Goal: Book appointment/travel/reservation

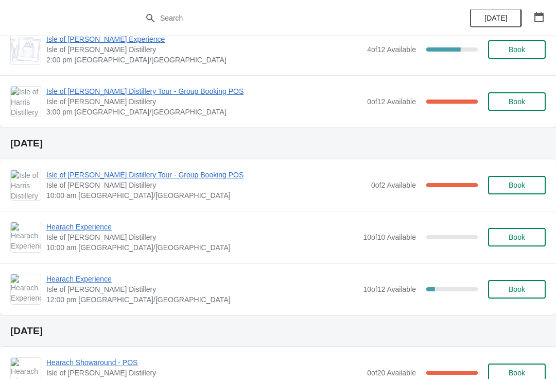
scroll to position [177, 0]
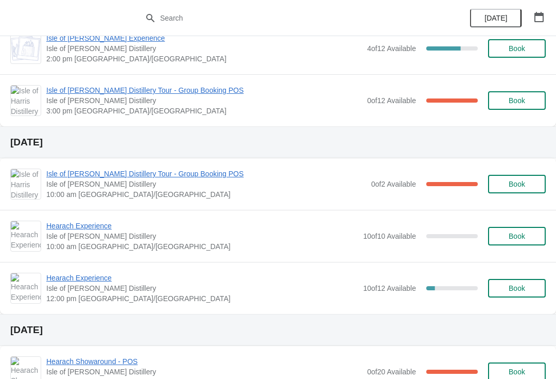
click at [109, 277] on span "Hearach Experience" at bounding box center [202, 277] width 312 height 10
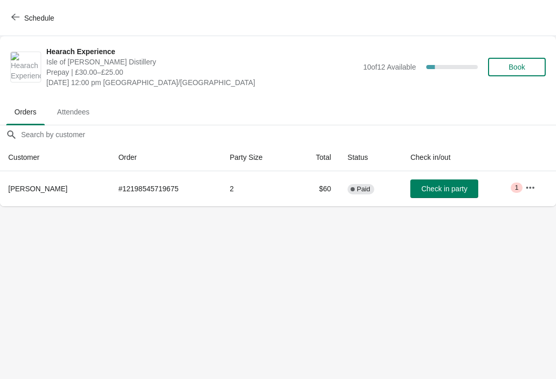
click at [16, 17] on icon "button" at bounding box center [15, 17] width 8 height 7
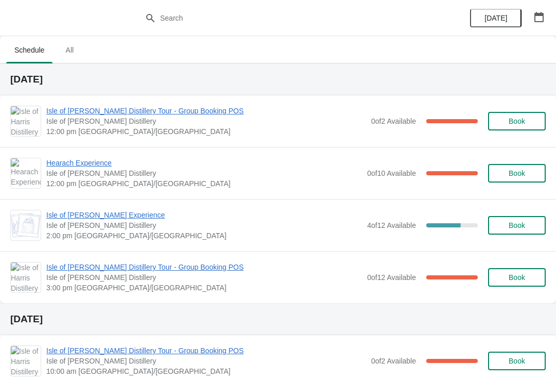
scroll to position [2, 0]
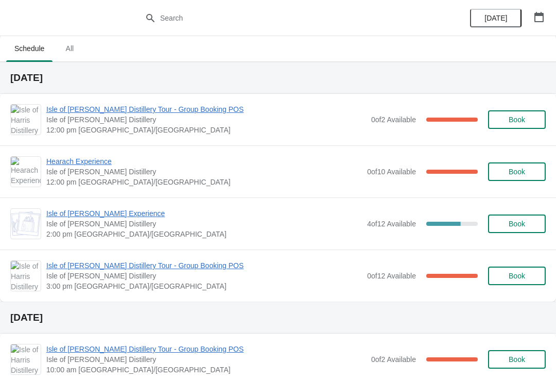
click at [548, 19] on button "button" at bounding box center [539, 17] width 19 height 19
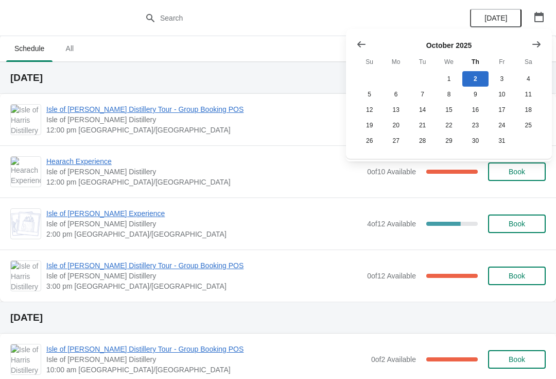
click at [309, 77] on h2 "[DATE]" at bounding box center [278, 78] width 536 height 10
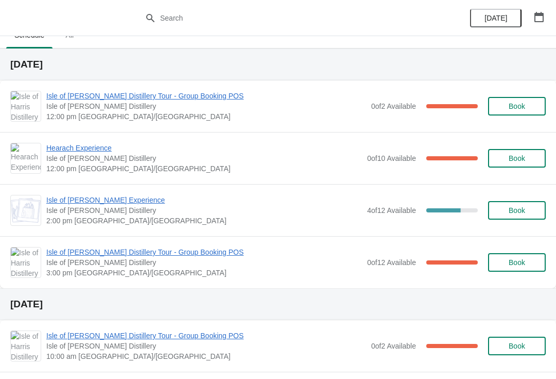
scroll to position [14, 0]
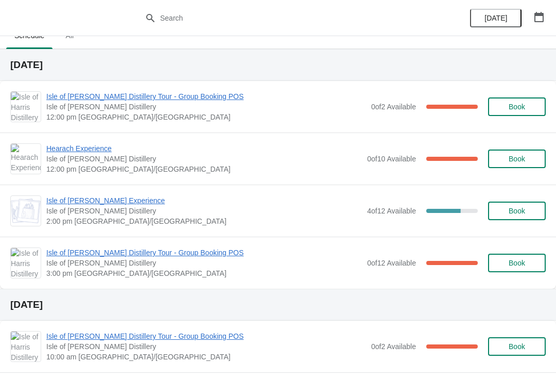
click at [522, 212] on span "Book" at bounding box center [517, 211] width 16 height 8
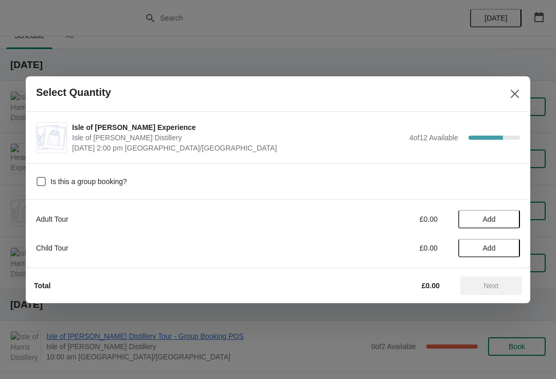
click at [490, 218] on span "Add" at bounding box center [489, 219] width 13 height 8
click at [510, 219] on icon at bounding box center [507, 218] width 11 height 11
click at [496, 284] on span "Next" at bounding box center [491, 285] width 15 height 8
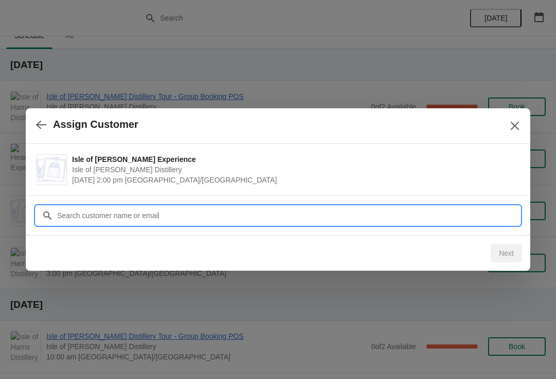
click at [238, 215] on input "Customer" at bounding box center [289, 215] width 464 height 19
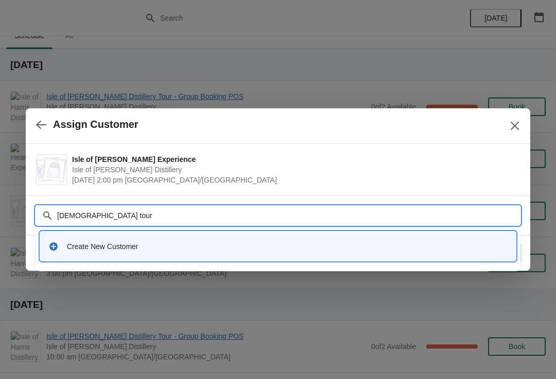
type input "Rabbies tours"
click at [181, 243] on div "Create New Customer" at bounding box center [287, 246] width 441 height 10
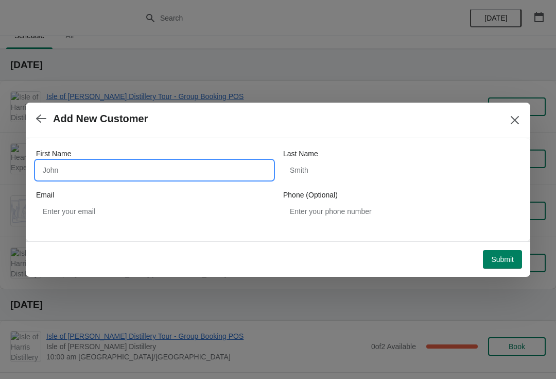
click at [186, 165] on input "First Name" at bounding box center [154, 170] width 237 height 19
type input "[DEMOGRAPHIC_DATA]"
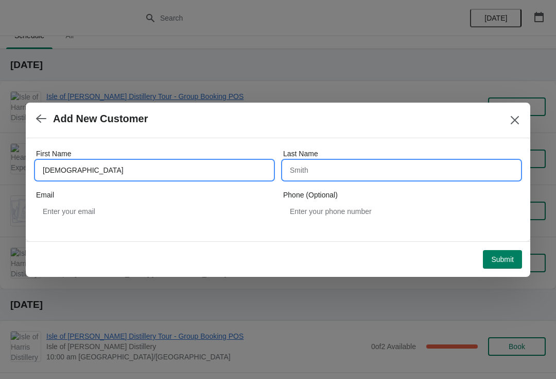
click at [346, 176] on input "Last Name" at bounding box center [401, 170] width 237 height 19
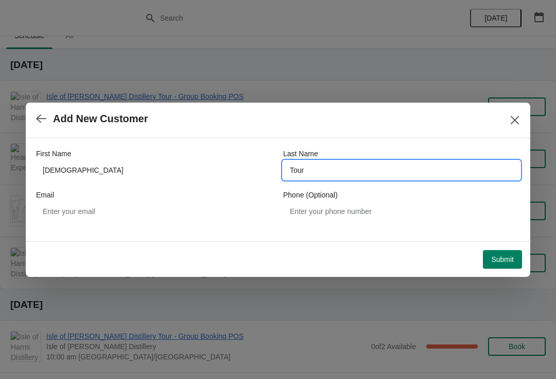
type input "Tours"
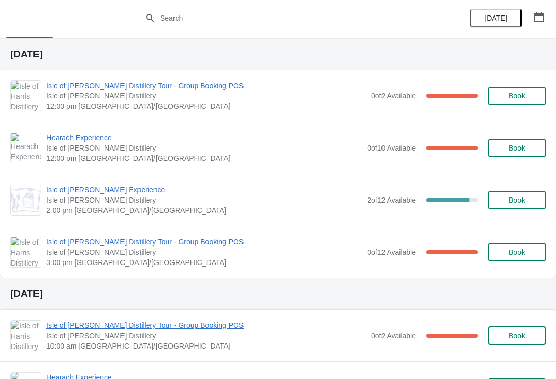
scroll to position [24, 0]
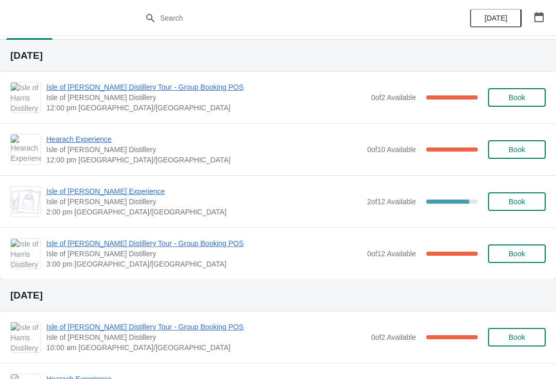
click at [97, 144] on span "Hearach Experience" at bounding box center [204, 139] width 316 height 10
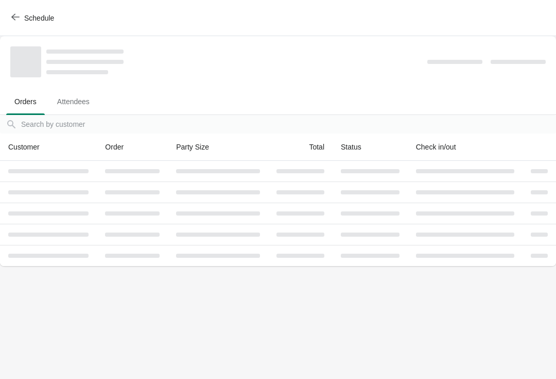
scroll to position [0, 0]
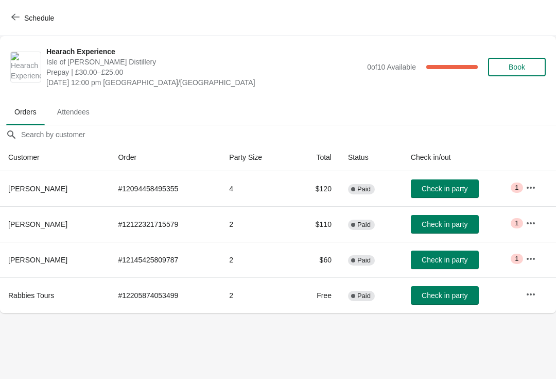
click at [523, 298] on button "button" at bounding box center [531, 294] width 19 height 19
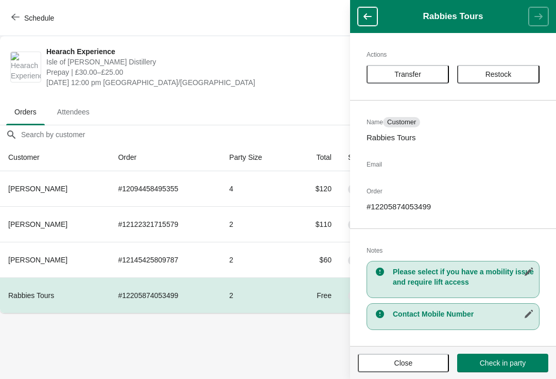
click at [509, 80] on button "Restock" at bounding box center [498, 74] width 82 height 19
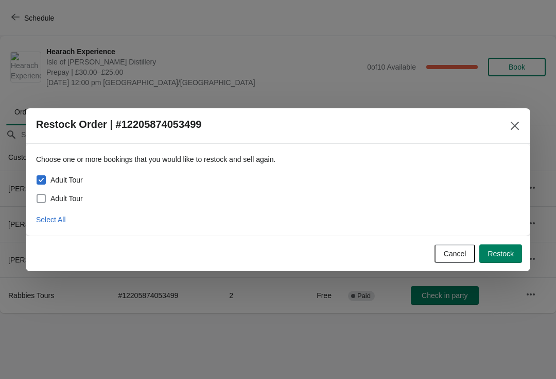
click at [66, 199] on span "Adult Tour" at bounding box center [66, 198] width 32 height 10
click at [37, 194] on input "Adult Tour" at bounding box center [37, 194] width 1 height 1
checkbox input "true"
click at [511, 258] on span "Restock" at bounding box center [501, 253] width 26 height 8
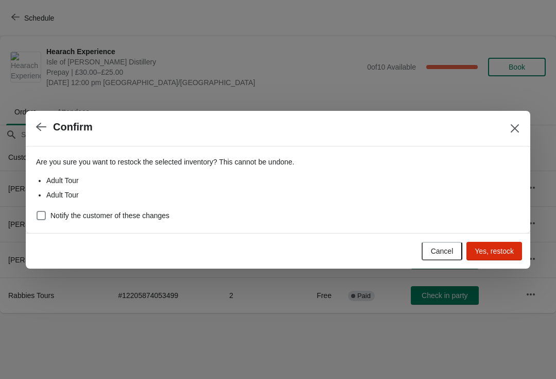
click at [507, 249] on span "Yes, restock" at bounding box center [494, 251] width 39 height 8
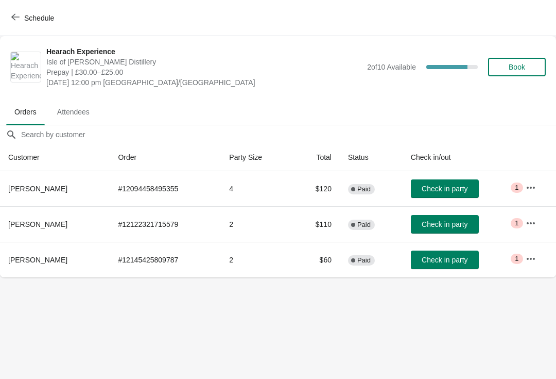
click at [19, 17] on icon "button" at bounding box center [15, 17] width 8 height 7
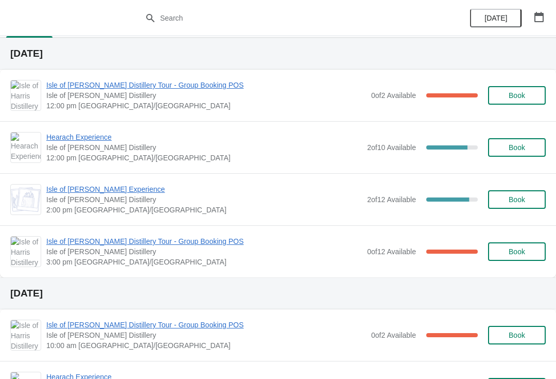
scroll to position [20, 0]
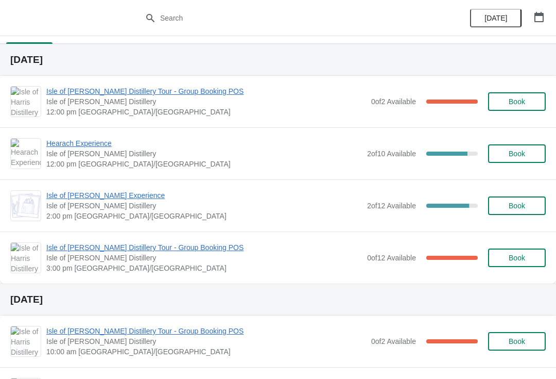
click at [131, 195] on span "Isle of [PERSON_NAME] Experience" at bounding box center [204, 195] width 316 height 10
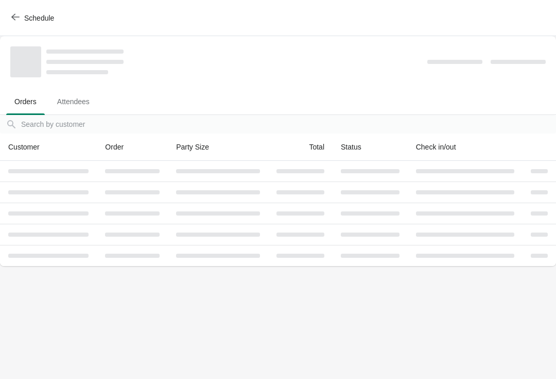
scroll to position [0, 0]
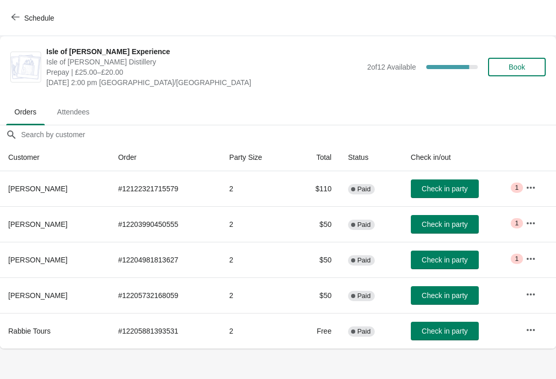
click at [23, 21] on span "Schedule" at bounding box center [33, 18] width 41 height 10
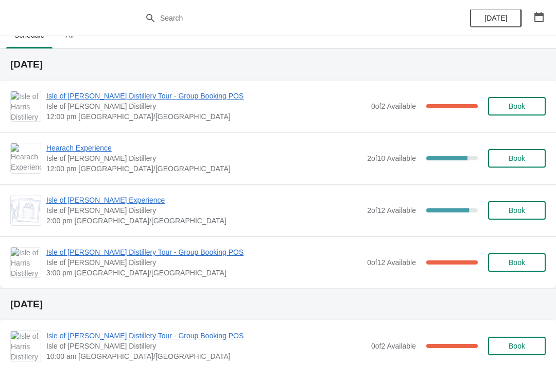
scroll to position [15, 0]
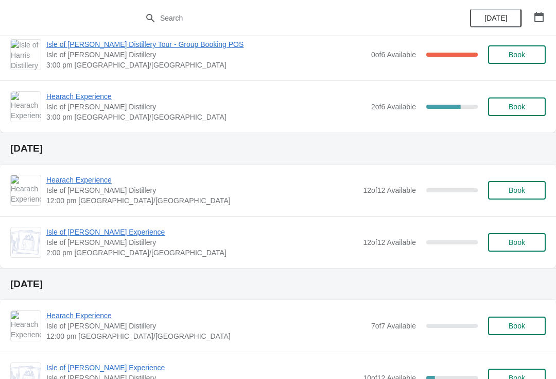
scroll to position [899, 0]
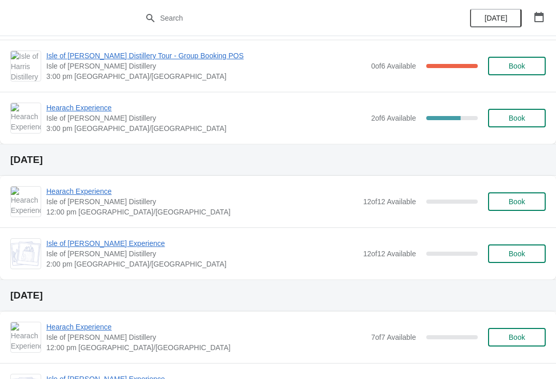
click at [547, 15] on button "button" at bounding box center [539, 17] width 19 height 19
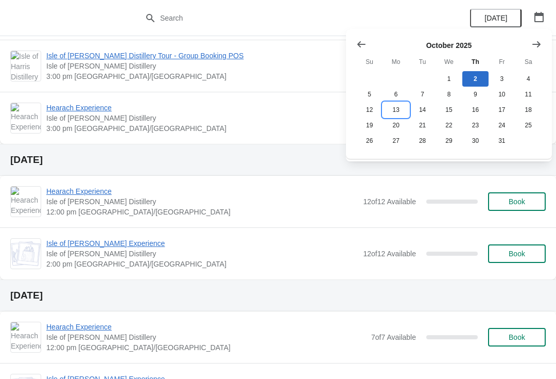
click at [395, 114] on button "13" at bounding box center [396, 109] width 26 height 15
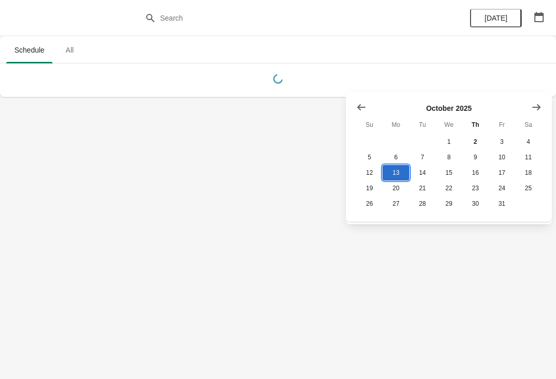
scroll to position [0, 0]
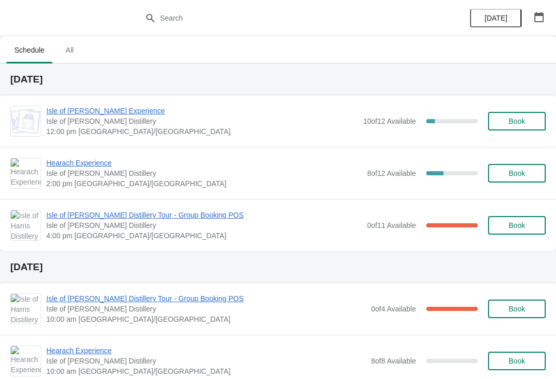
click at [197, 217] on span "Isle of [PERSON_NAME] Distillery Tour - Group Booking POS" at bounding box center [204, 215] width 316 height 10
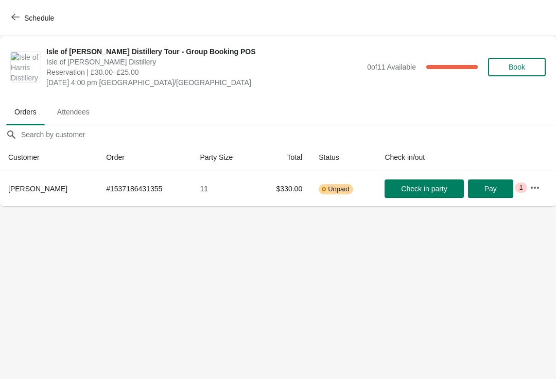
click at [9, 21] on button "Schedule" at bounding box center [33, 18] width 57 height 19
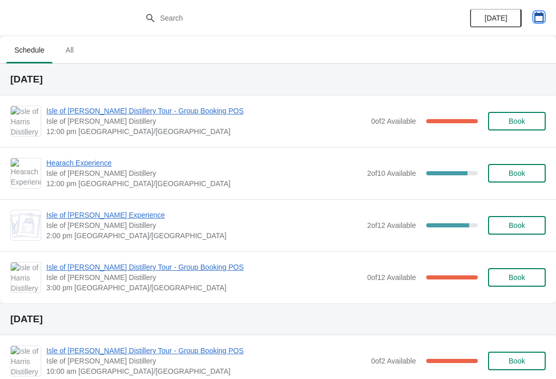
click at [546, 17] on button "button" at bounding box center [539, 17] width 19 height 19
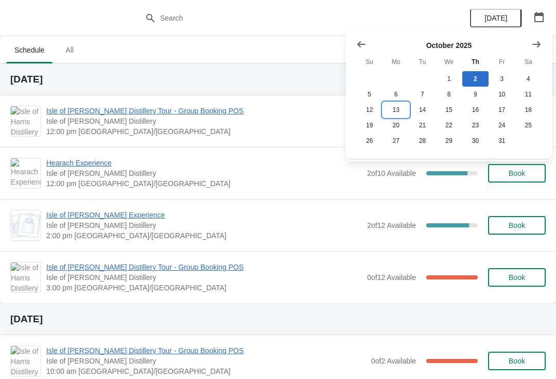
click at [393, 114] on button "13" at bounding box center [396, 109] width 26 height 15
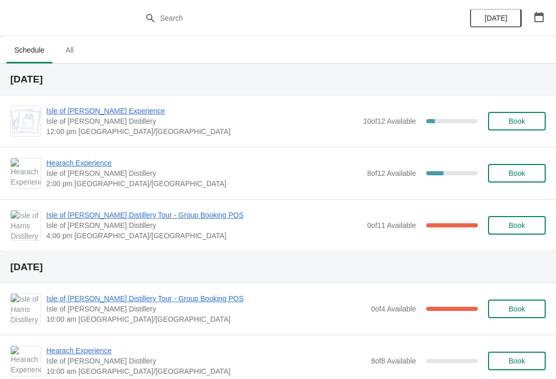
click at [106, 165] on span "Hearach Experience" at bounding box center [204, 163] width 316 height 10
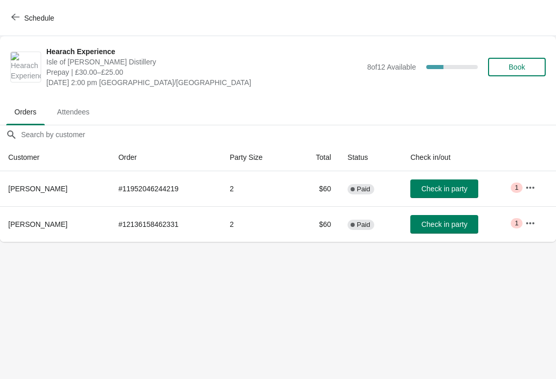
click at [8, 18] on button "Schedule" at bounding box center [33, 18] width 57 height 19
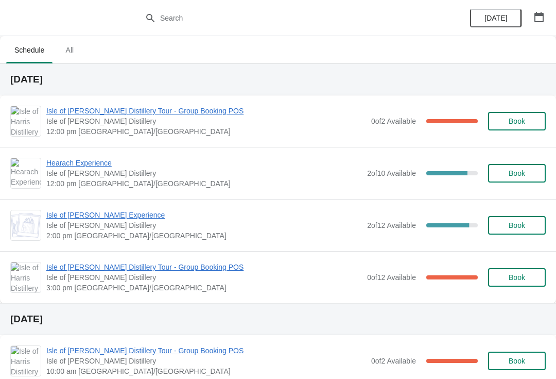
click at [531, 20] on button "button" at bounding box center [539, 17] width 19 height 19
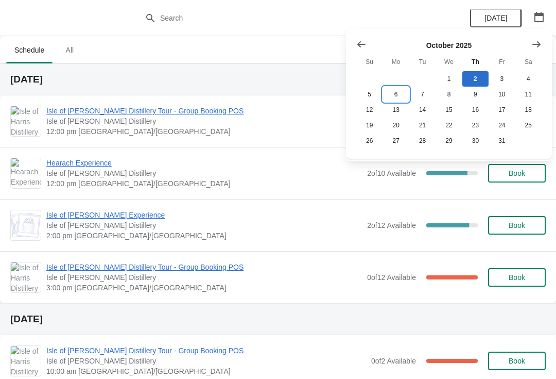
click at [389, 102] on button "6" at bounding box center [396, 94] width 26 height 15
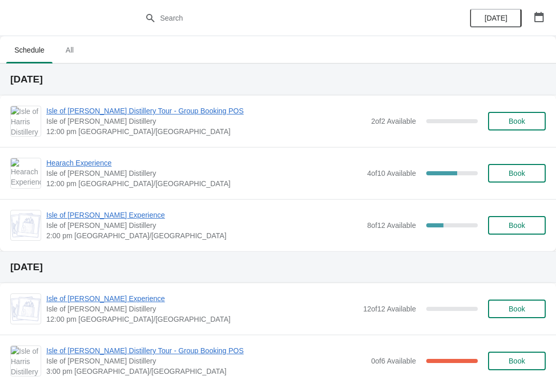
click at [521, 18] on button "[DATE]" at bounding box center [496, 18] width 52 height 19
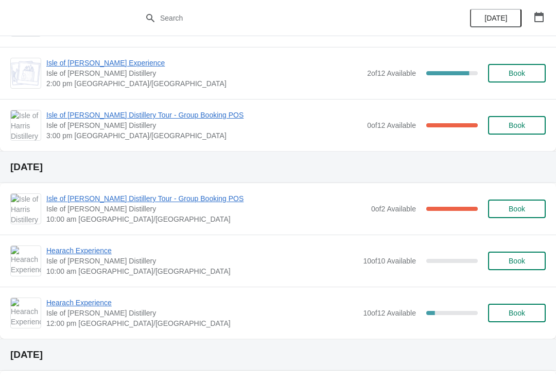
scroll to position [148, 0]
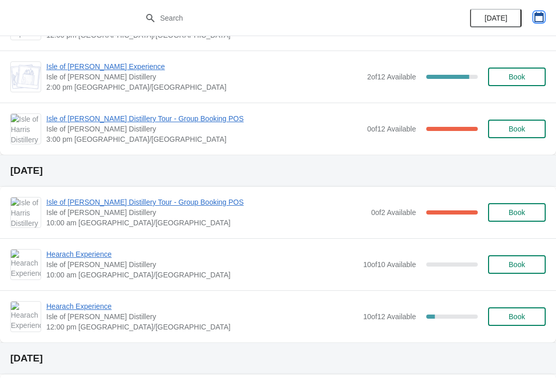
click at [539, 19] on icon "button" at bounding box center [539, 17] width 10 height 10
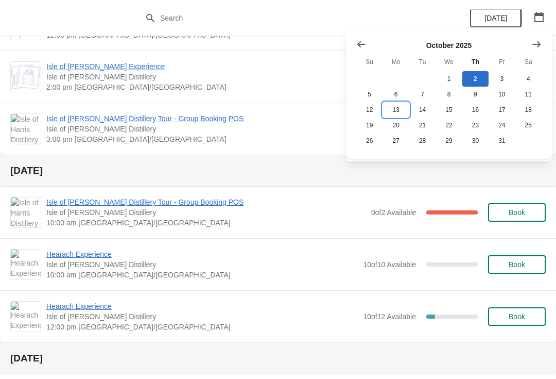
click at [385, 110] on button "13" at bounding box center [396, 109] width 26 height 15
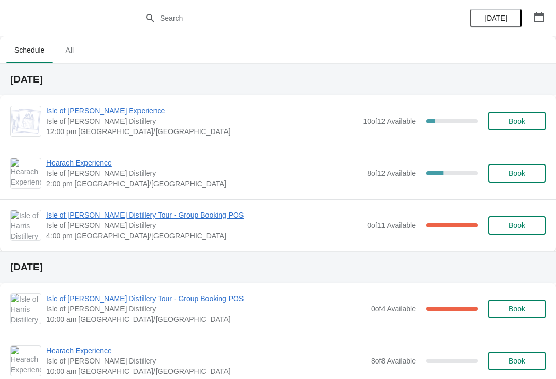
click at [58, 115] on span "Isle of [PERSON_NAME] Experience" at bounding box center [202, 111] width 312 height 10
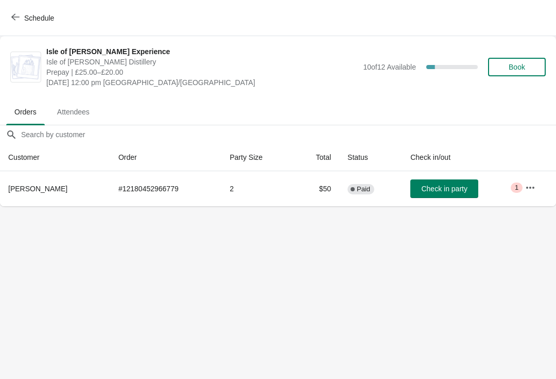
click at [13, 18] on icon "button" at bounding box center [15, 17] width 8 height 8
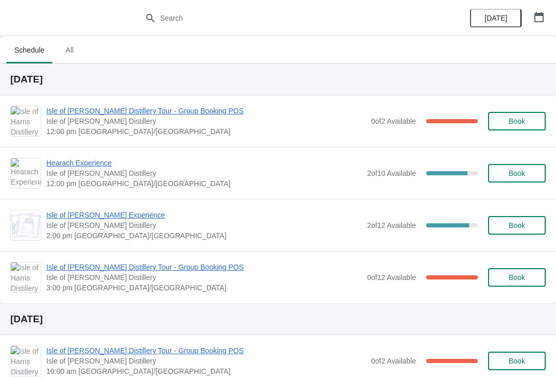
click at [534, 22] on button "button" at bounding box center [539, 17] width 19 height 19
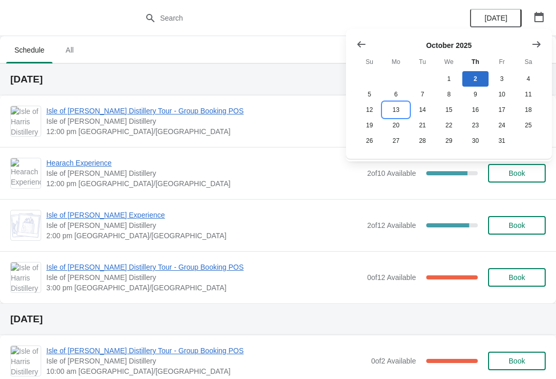
click at [387, 117] on button "13" at bounding box center [396, 109] width 26 height 15
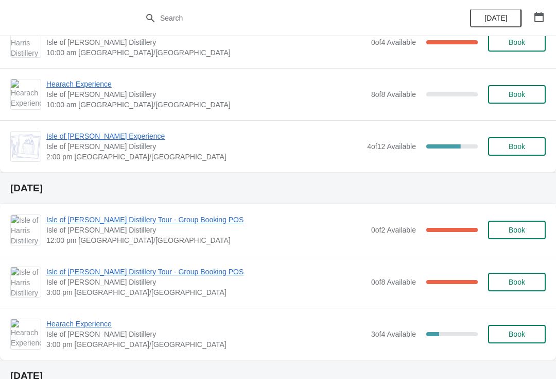
scroll to position [269, 0]
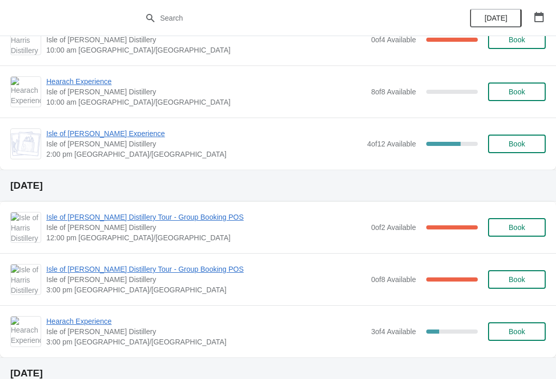
click at [77, 269] on span "Isle of [PERSON_NAME] Distillery Tour - Group Booking POS" at bounding box center [206, 269] width 320 height 10
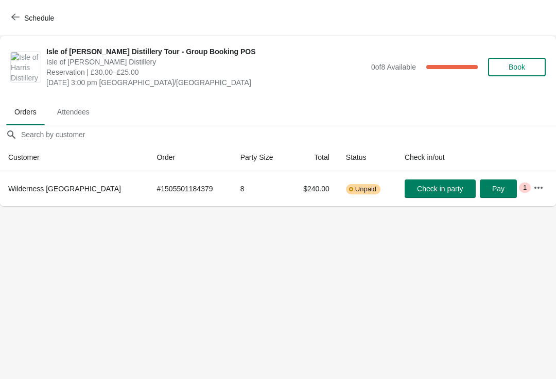
click at [19, 25] on button "Schedule" at bounding box center [33, 18] width 57 height 19
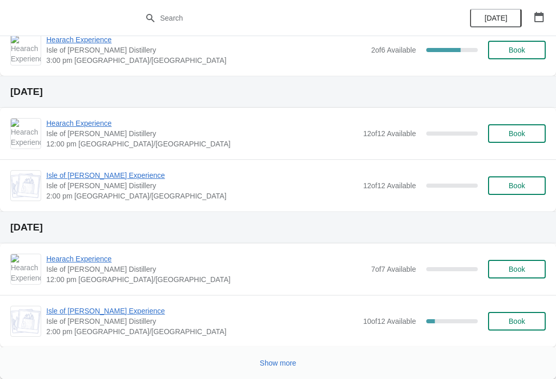
scroll to position [967, 0]
click at [284, 367] on button "Show more" at bounding box center [278, 362] width 45 height 19
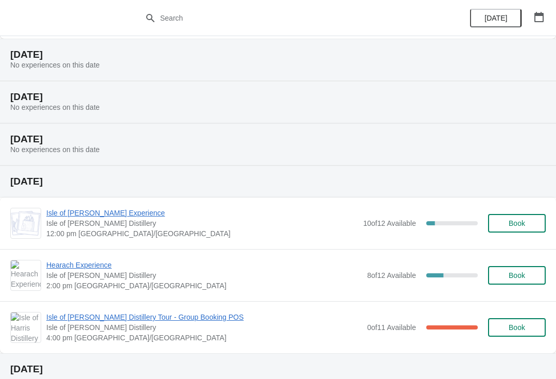
scroll to position [1274, 0]
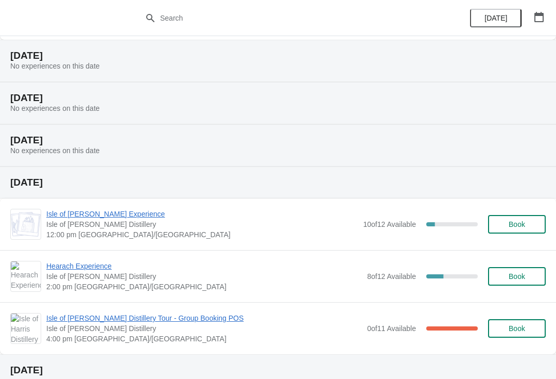
click at [54, 269] on span "Hearach Experience" at bounding box center [204, 266] width 316 height 10
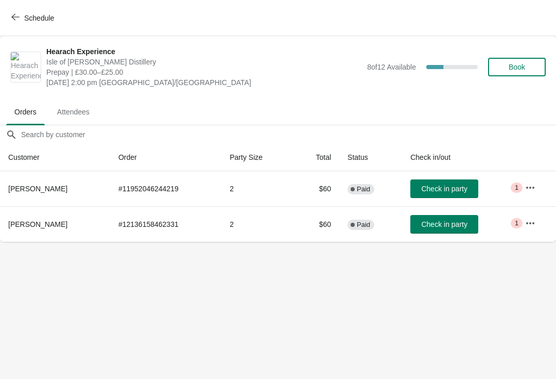
click at [16, 21] on span "button" at bounding box center [15, 18] width 8 height 10
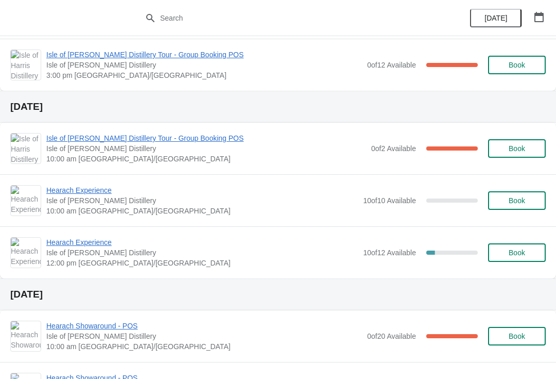
scroll to position [213, 0]
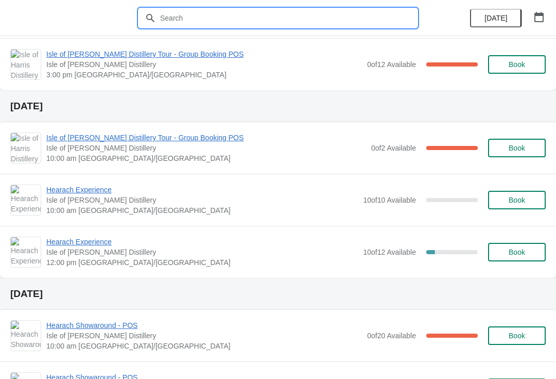
click at [294, 12] on input "text" at bounding box center [289, 18] width 258 height 19
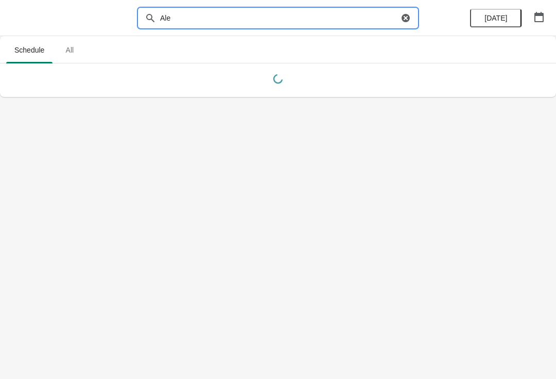
scroll to position [0, 0]
type input "Ale"
click at [401, 19] on icon "button" at bounding box center [406, 18] width 10 height 10
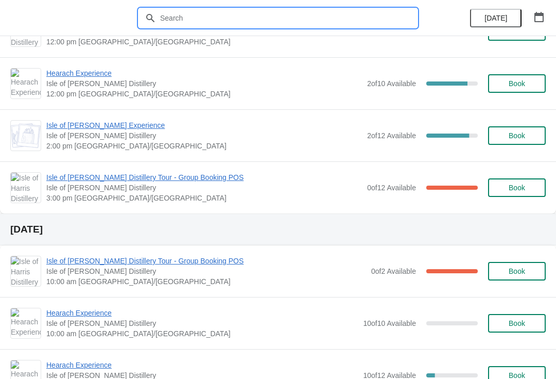
scroll to position [92, 0]
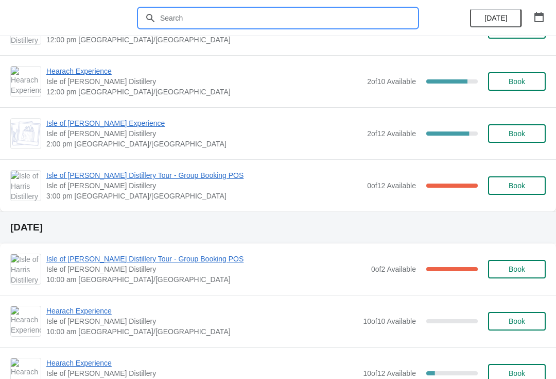
click at [532, 24] on button "button" at bounding box center [539, 17] width 19 height 19
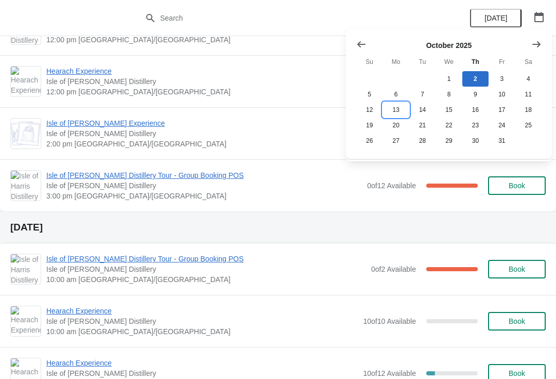
click at [394, 113] on button "13" at bounding box center [396, 109] width 26 height 15
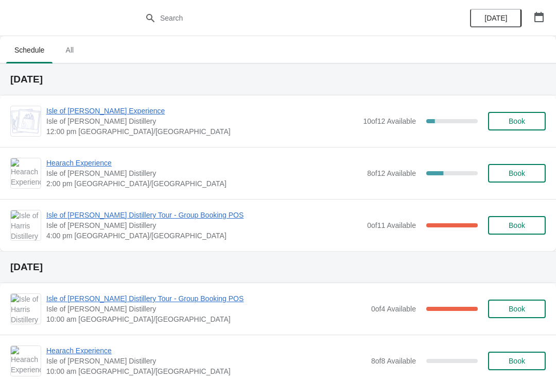
click at [191, 216] on span "Isle of [PERSON_NAME] Distillery Tour - Group Booking POS" at bounding box center [204, 215] width 316 height 10
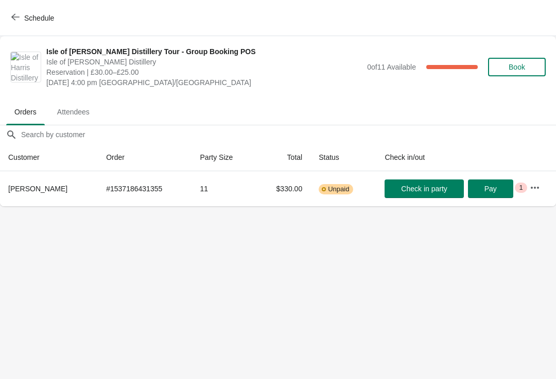
click at [537, 184] on icon "button" at bounding box center [535, 187] width 10 height 10
